Goal: Check status: Check status

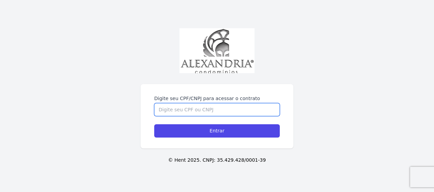
click at [173, 114] on input "Digite seu CPF/CNPJ para acessar o contrato" at bounding box center [217, 109] width 126 height 13
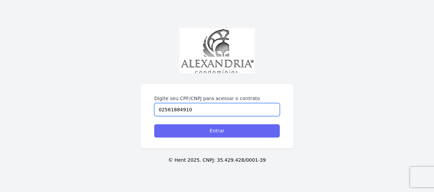
type input "02561884910"
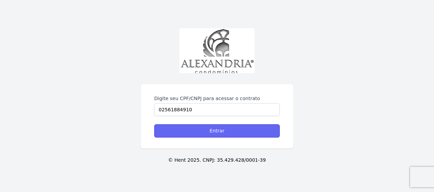
click at [211, 133] on input "Entrar" at bounding box center [217, 130] width 126 height 13
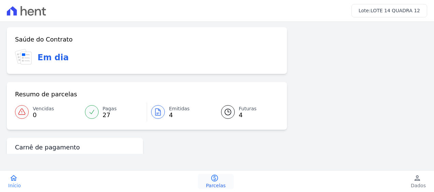
click at [216, 180] on icon "paid" at bounding box center [214, 178] width 8 height 8
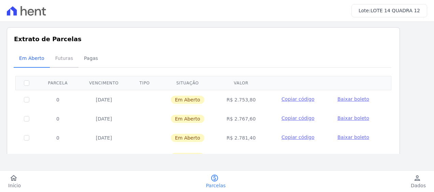
click at [59, 58] on span "Futuras" at bounding box center [64, 59] width 26 height 14
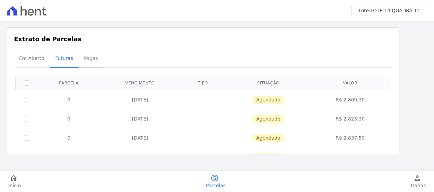
click at [88, 58] on span "Pagas" at bounding box center [91, 59] width 22 height 14
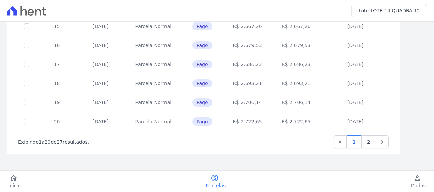
scroll to position [354, 0]
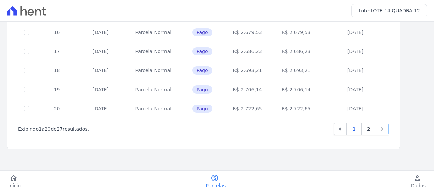
click at [381, 128] on icon "Next" at bounding box center [382, 129] width 7 height 7
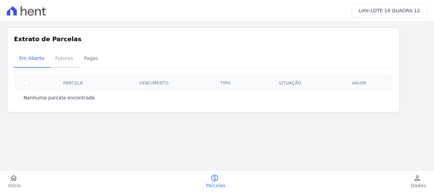
click at [60, 57] on span "Futuras" at bounding box center [64, 59] width 26 height 14
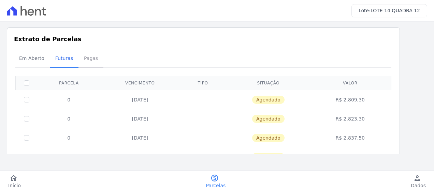
click at [87, 57] on span "Pagas" at bounding box center [91, 59] width 22 height 14
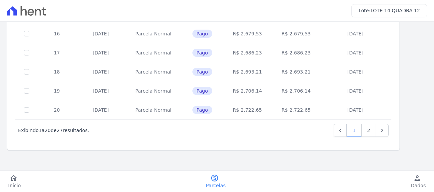
scroll to position [354, 0]
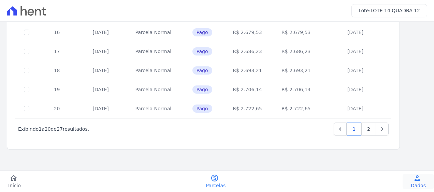
click at [423, 181] on link "person Dados" at bounding box center [417, 181] width 31 height 15
